Goal: Task Accomplishment & Management: Manage account settings

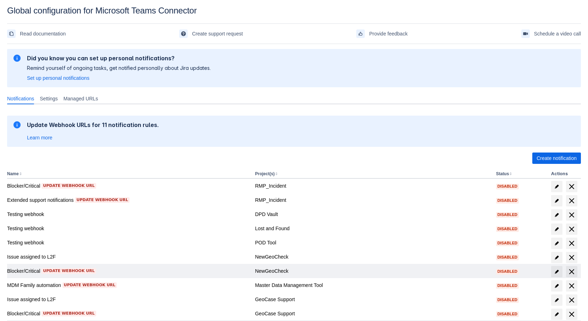
scroll to position [63, 0]
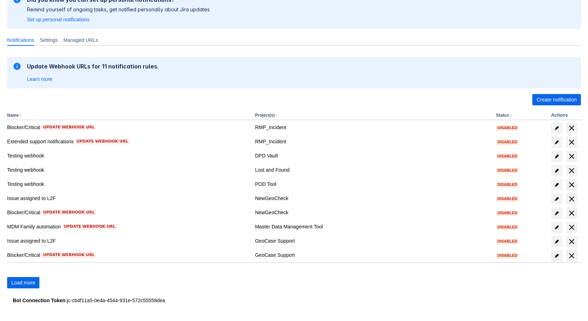
drag, startPoint x: 413, startPoint y: 172, endPoint x: 388, endPoint y: 97, distance: 78.9
click at [372, 78] on div "Update Webhook URLs for 11 notification rules. Learn more" at bounding box center [294, 73] width 562 height 20
click at [55, 38] on span "Settings" at bounding box center [49, 40] width 18 height 7
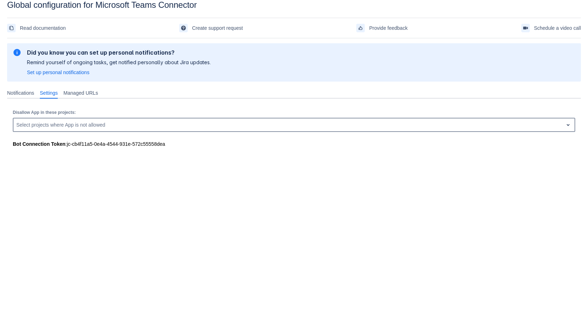
scroll to position [11, 0]
click at [86, 94] on span "Managed URLs" at bounding box center [80, 92] width 34 height 7
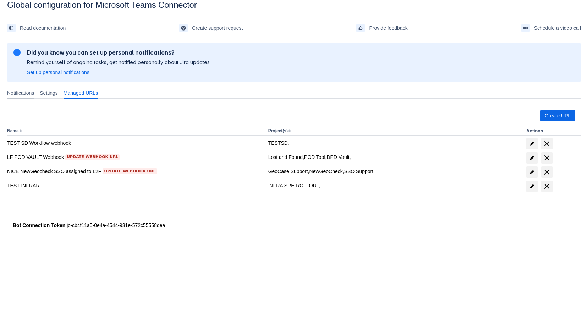
click at [32, 94] on span "Notifications" at bounding box center [20, 92] width 27 height 7
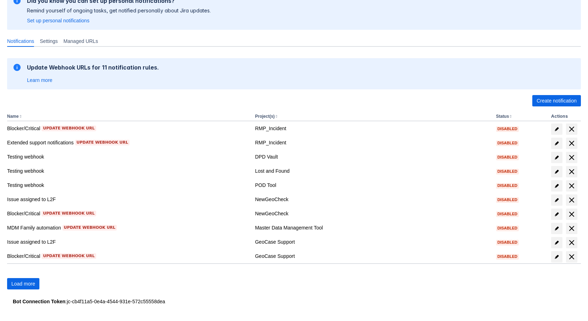
scroll to position [63, 0]
